Goal: Task Accomplishment & Management: Use online tool/utility

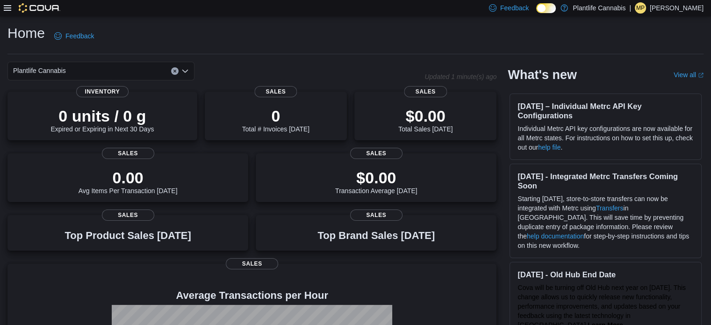
click at [9, 8] on icon at bounding box center [7, 8] width 7 height 6
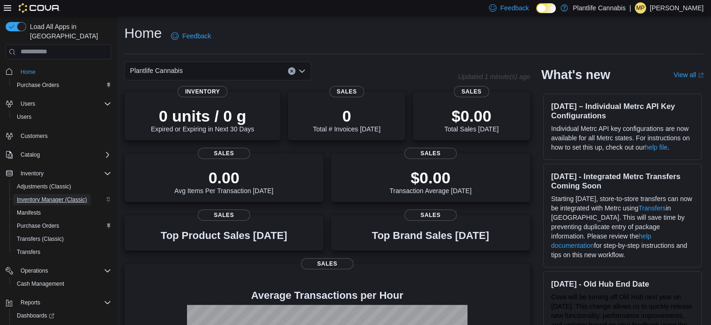
click at [73, 196] on span "Inventory Manager (Classic)" at bounding box center [52, 199] width 70 height 7
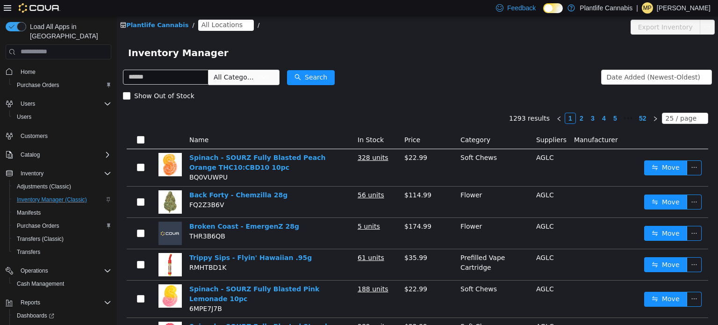
click at [220, 27] on span "All Locations" at bounding box center [221, 24] width 41 height 10
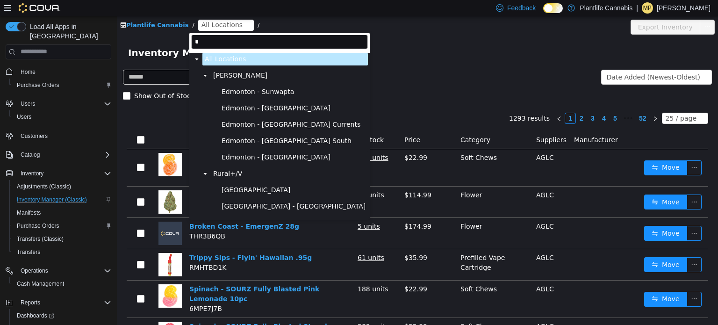
type input "*"
click at [271, 163] on span "Edmonton - [GEOGRAPHIC_DATA]" at bounding box center [293, 156] width 149 height 13
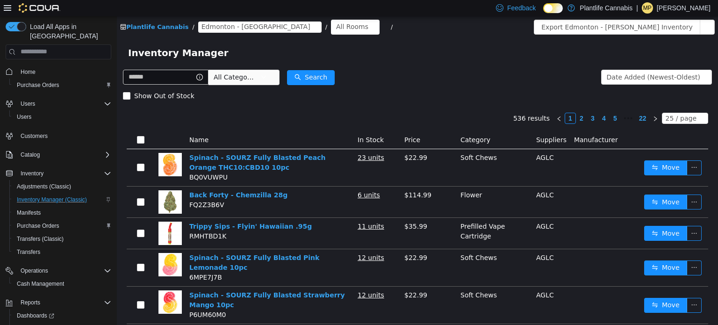
click at [600, 34] on div "Plantlife Cannabis / [GEOGRAPHIC_DATA] - [GEOGRAPHIC_DATA] / All Rooms / Export…" at bounding box center [417, 26] width 601 height 21
click at [594, 21] on button "Export Edmonton - [PERSON_NAME] Inventory" at bounding box center [616, 26] width 166 height 15
